Goal: Task Accomplishment & Management: Complete application form

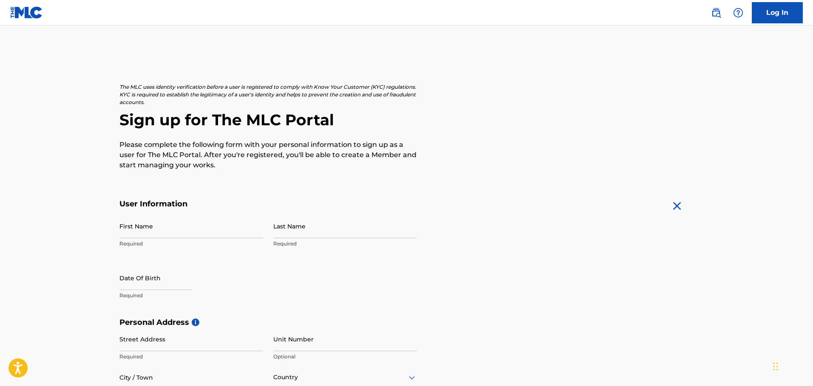
click at [175, 232] on input "First Name" at bounding box center [191, 226] width 144 height 24
type input "Quwante"
click at [282, 234] on input "Last Name" at bounding box center [345, 226] width 144 height 24
type input "Leftwich"
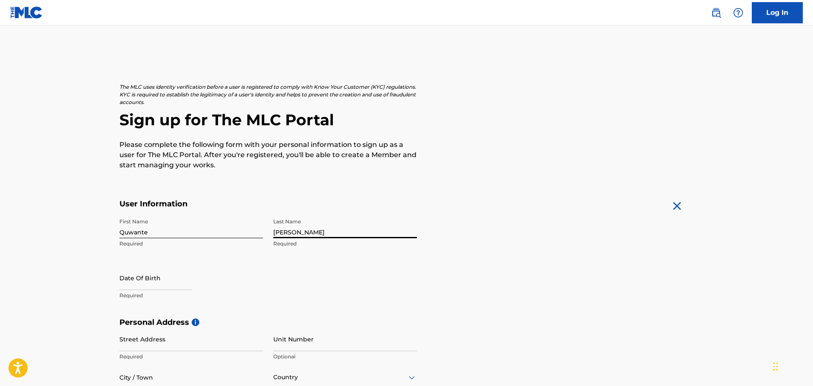
click at [133, 281] on input "text" at bounding box center [155, 278] width 72 height 24
select select "7"
select select "2025"
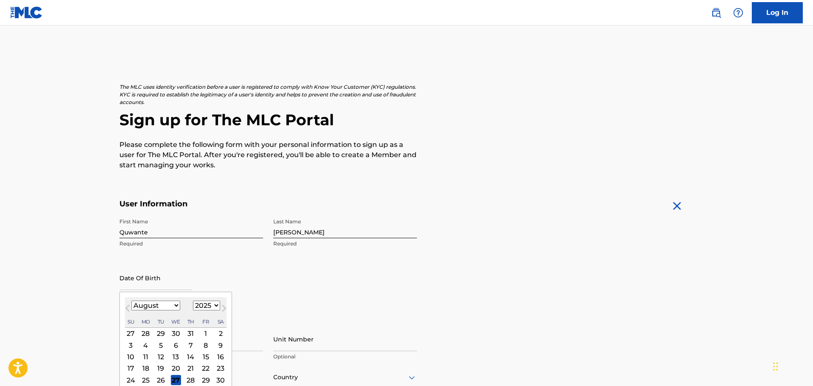
click at [176, 310] on select "January February March April May June July August September October November De…" at bounding box center [155, 306] width 49 height 10
select select "11"
click at [131, 301] on select "January February March April May June July August September October November De…" at bounding box center [155, 306] width 49 height 10
click at [212, 304] on select "1899 1900 1901 1902 1903 1904 1905 1906 1907 1908 1909 1910 1911 1912 1913 1914…" at bounding box center [206, 306] width 27 height 10
select select "1998"
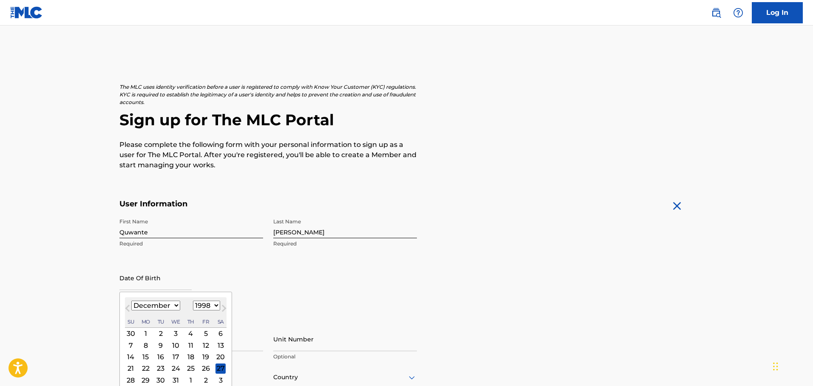
click at [193, 301] on select "1899 1900 1901 1902 1903 1904 1905 1906 1907 1908 1909 1910 1911 1912 1913 1914…" at bounding box center [206, 306] width 27 height 10
click at [176, 357] on div "16" at bounding box center [175, 357] width 10 height 10
type input "December 16 1998"
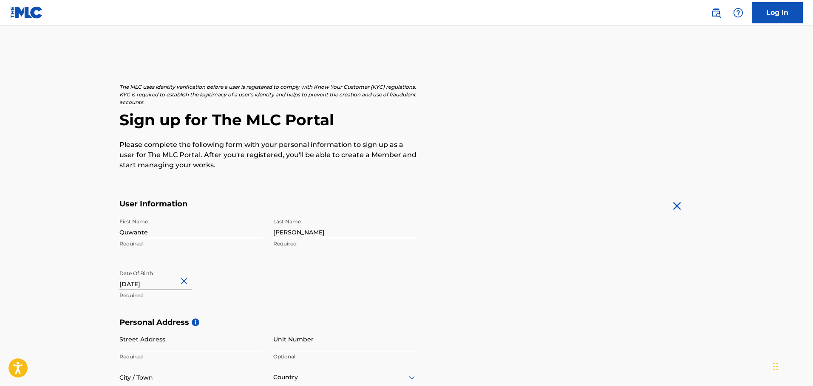
click at [159, 282] on input "December 16 1998" at bounding box center [155, 278] width 72 height 24
select select "11"
select select "1998"
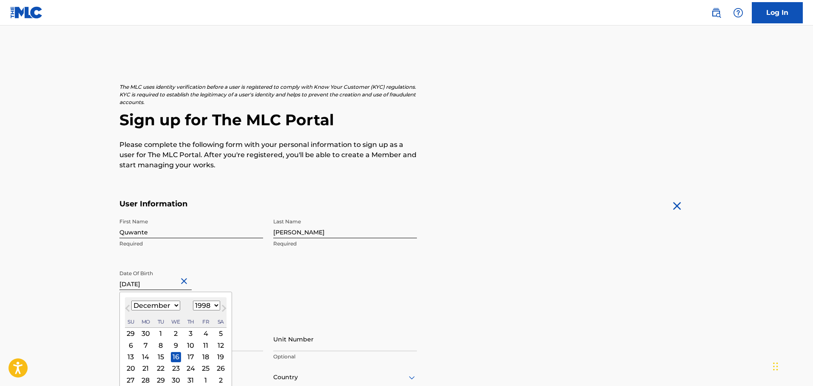
click at [192, 354] on div "17" at bounding box center [190, 357] width 10 height 10
type input "December 17 1998"
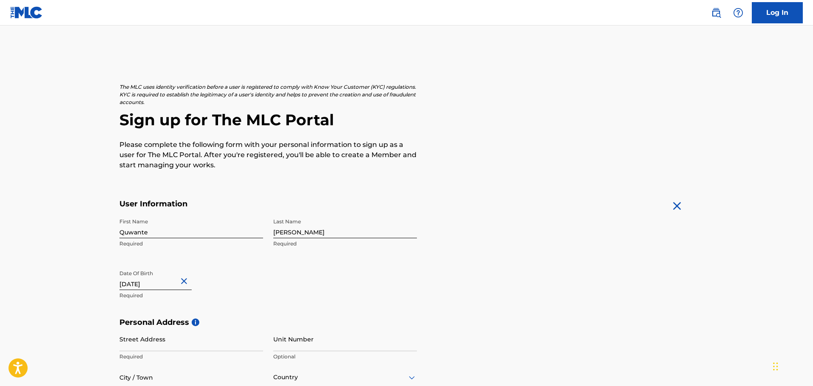
click at [773, 34] on main "The MLC uses identity verification before a user is registered to comply with K…" at bounding box center [406, 324] width 813 height 598
drag, startPoint x: 788, startPoint y: 61, endPoint x: 789, endPoint y: 69, distance: 8.1
click at [788, 61] on main "The MLC uses identity verification before a user is registered to comply with K…" at bounding box center [406, 324] width 813 height 598
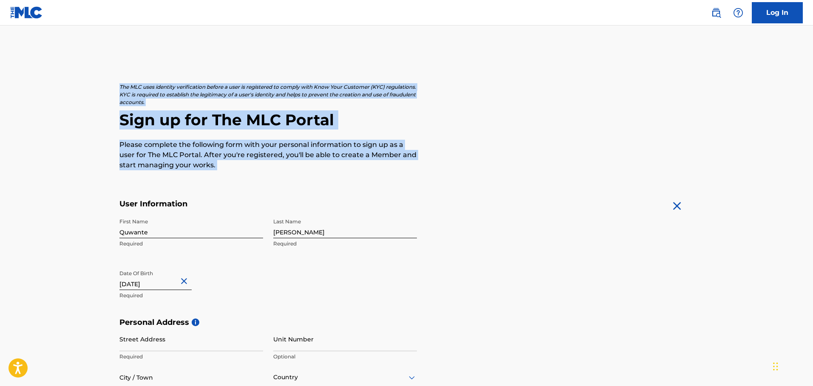
drag, startPoint x: 789, startPoint y: 69, endPoint x: 784, endPoint y: 172, distance: 102.9
click at [789, 172] on main "The MLC uses identity verification before a user is registered to comply with K…" at bounding box center [406, 324] width 813 height 598
click at [516, 199] on form "User Information First Name Quwante Required Last Name Leftwich Required Date O…" at bounding box center [406, 387] width 574 height 377
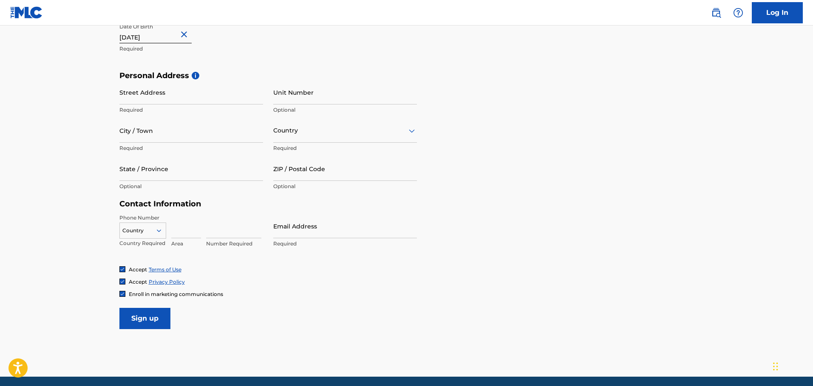
scroll to position [246, 0]
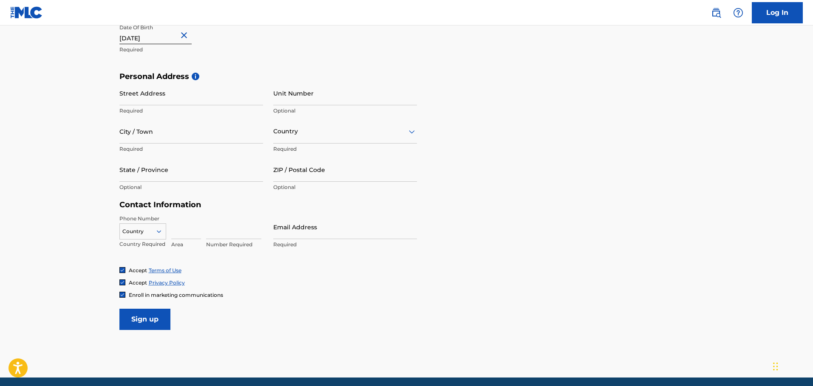
click at [160, 99] on input "Street Address" at bounding box center [191, 93] width 144 height 24
type input "926 East Broad Street"
click at [292, 92] on input "Unit Number" at bounding box center [345, 93] width 144 height 24
type input "307"
click at [177, 139] on input "City / Town" at bounding box center [191, 131] width 144 height 24
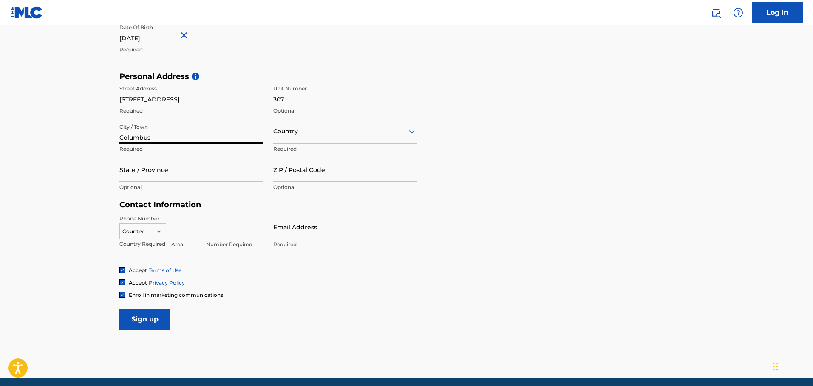
type input "Columbus"
click at [297, 140] on div "Country" at bounding box center [345, 131] width 144 height 24
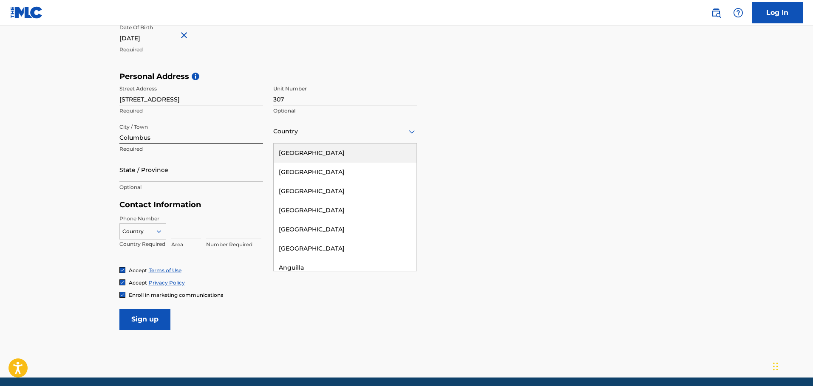
click at [318, 158] on div "United States" at bounding box center [345, 153] width 143 height 19
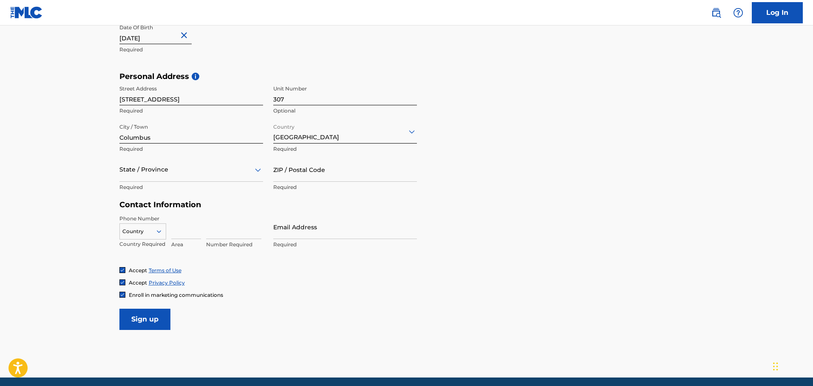
click at [254, 172] on icon at bounding box center [258, 170] width 10 height 10
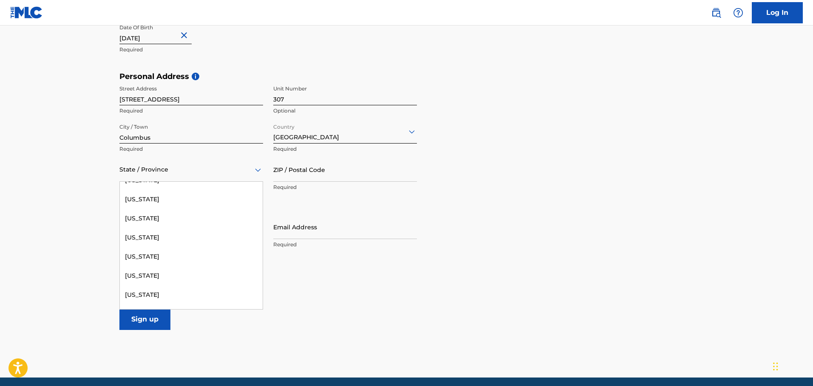
scroll to position [659, 0]
click at [145, 257] on div "Ohio" at bounding box center [191, 258] width 143 height 19
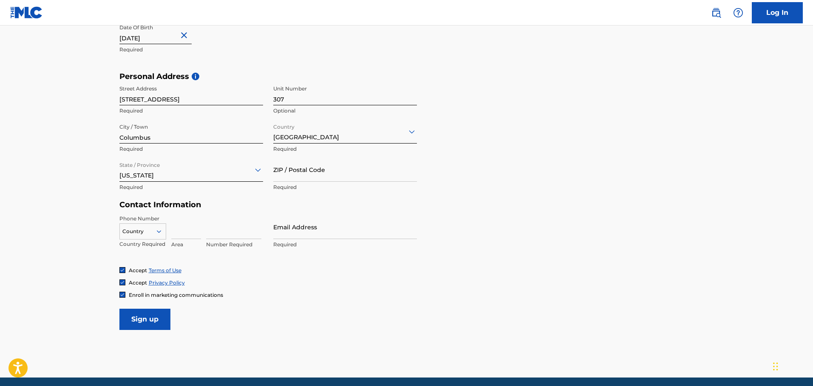
click at [298, 177] on input "ZIP / Postal Code" at bounding box center [345, 170] width 144 height 24
type input "43205"
click at [182, 231] on input at bounding box center [186, 227] width 30 height 24
click at [171, 232] on input "6144325717" at bounding box center [186, 227] width 30 height 24
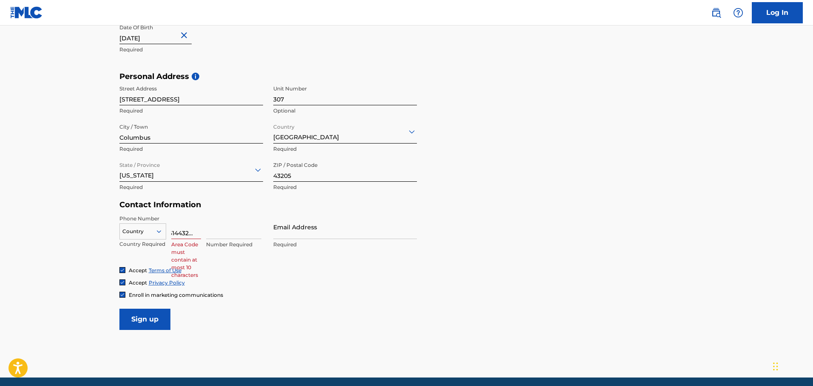
scroll to position [0, 0]
drag, startPoint x: 201, startPoint y: 235, endPoint x: 144, endPoint y: 228, distance: 57.3
click at [144, 228] on div "Country Country Required 66144325717 Area Code must contain at most 10 characte…" at bounding box center [191, 234] width 144 height 38
type input "7"
click at [193, 226] on input "7" at bounding box center [186, 227] width 30 height 24
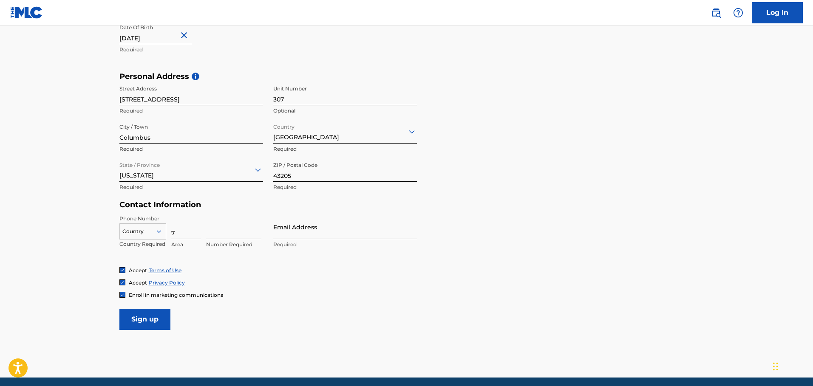
click at [176, 229] on input "7" at bounding box center [186, 227] width 30 height 24
type input "614"
click at [235, 234] on input at bounding box center [233, 227] width 55 height 24
click at [216, 233] on input "4325717" at bounding box center [233, 227] width 55 height 24
type input "4325717"
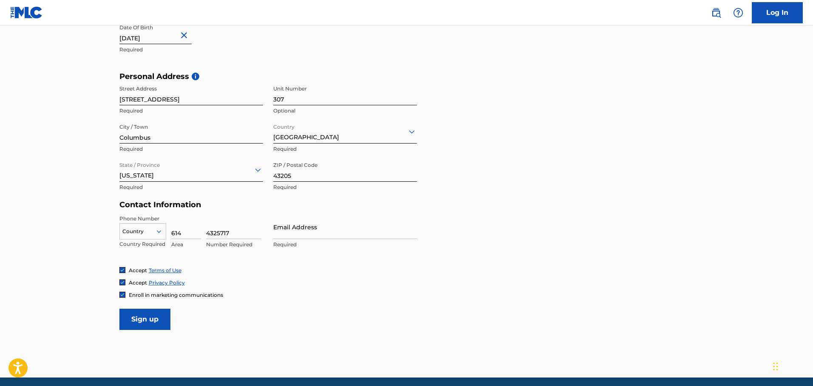
click at [285, 229] on input "Email Address" at bounding box center [345, 227] width 144 height 24
type input "lquwante@gmail.com"
click at [148, 316] on input "Sign up" at bounding box center [144, 319] width 51 height 21
click at [142, 230] on div at bounding box center [143, 231] width 46 height 9
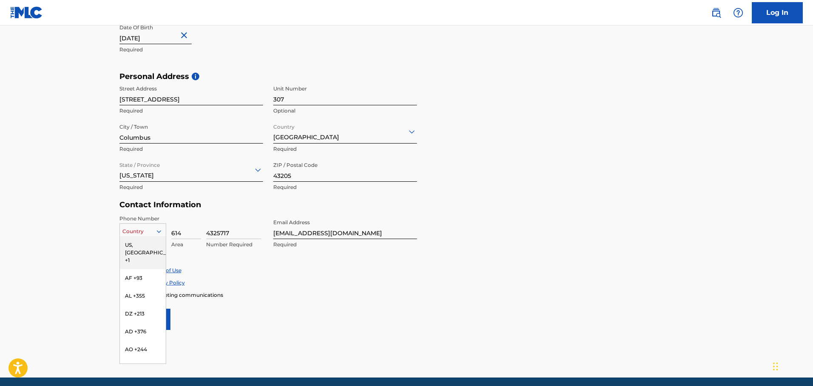
click at [144, 246] on div "US, CA +1" at bounding box center [143, 252] width 46 height 33
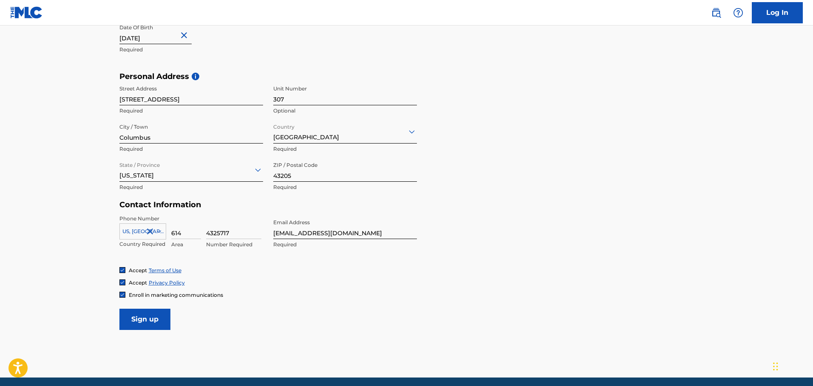
click at [146, 322] on input "Sign up" at bounding box center [144, 319] width 51 height 21
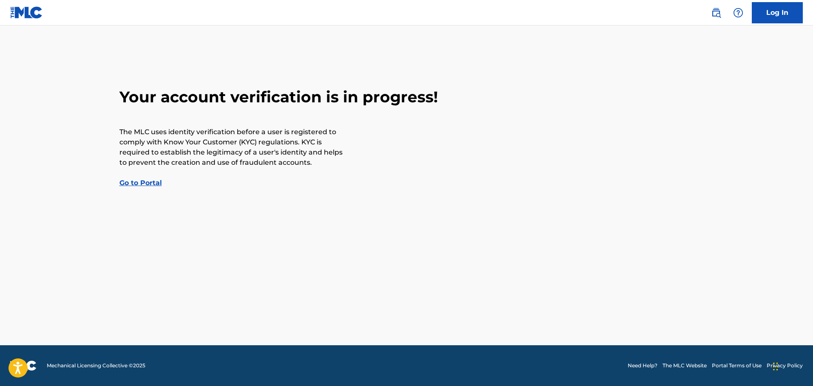
click at [138, 184] on link "Go to Portal" at bounding box center [140, 183] width 42 height 8
